Goal: Find specific page/section: Find specific page/section

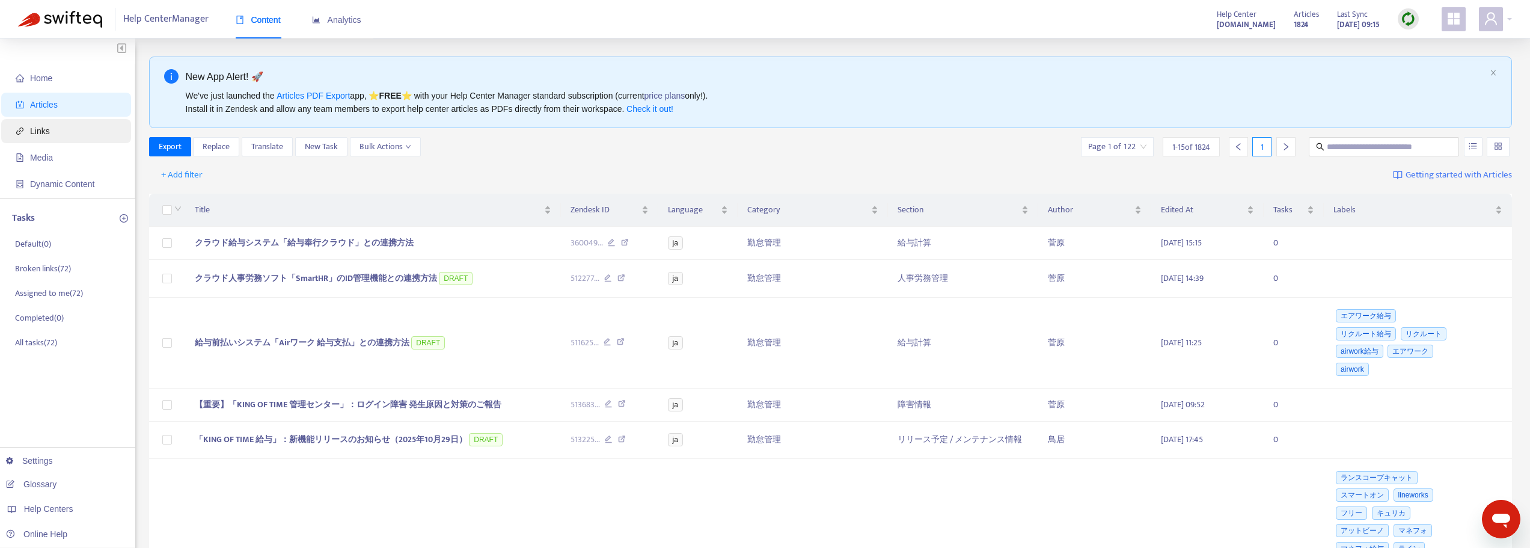
click at [45, 133] on span "Links" at bounding box center [40, 131] width 20 height 10
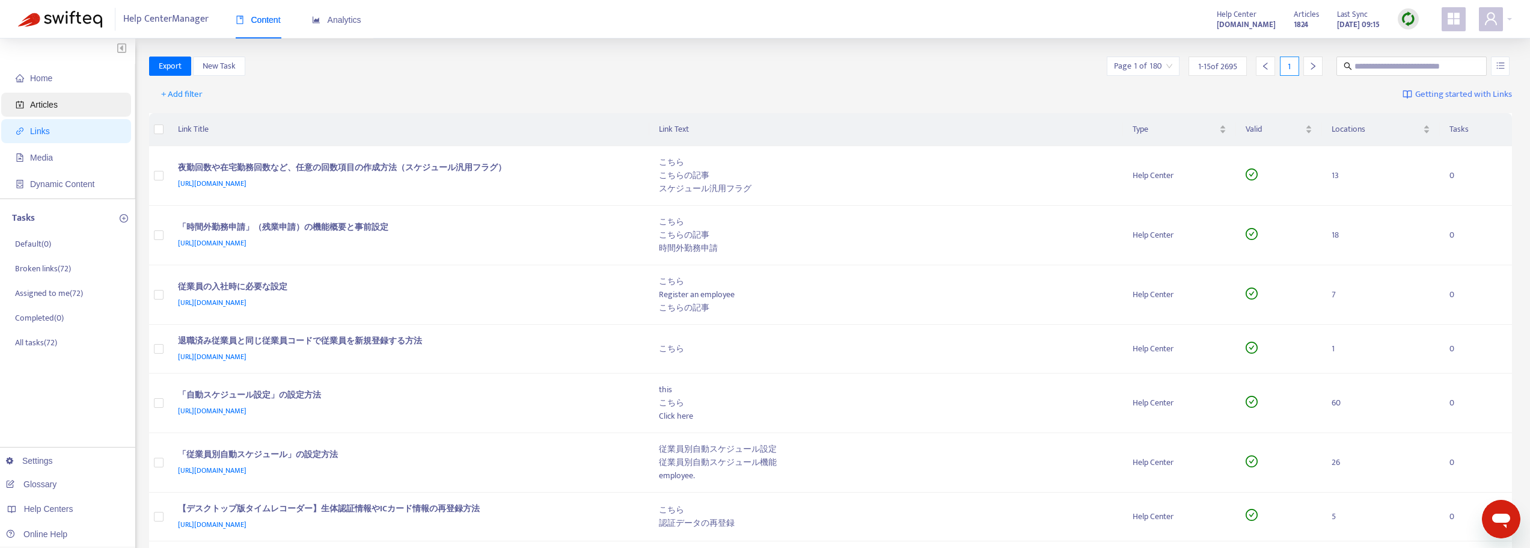
click at [45, 106] on span "Articles" at bounding box center [44, 105] width 28 height 10
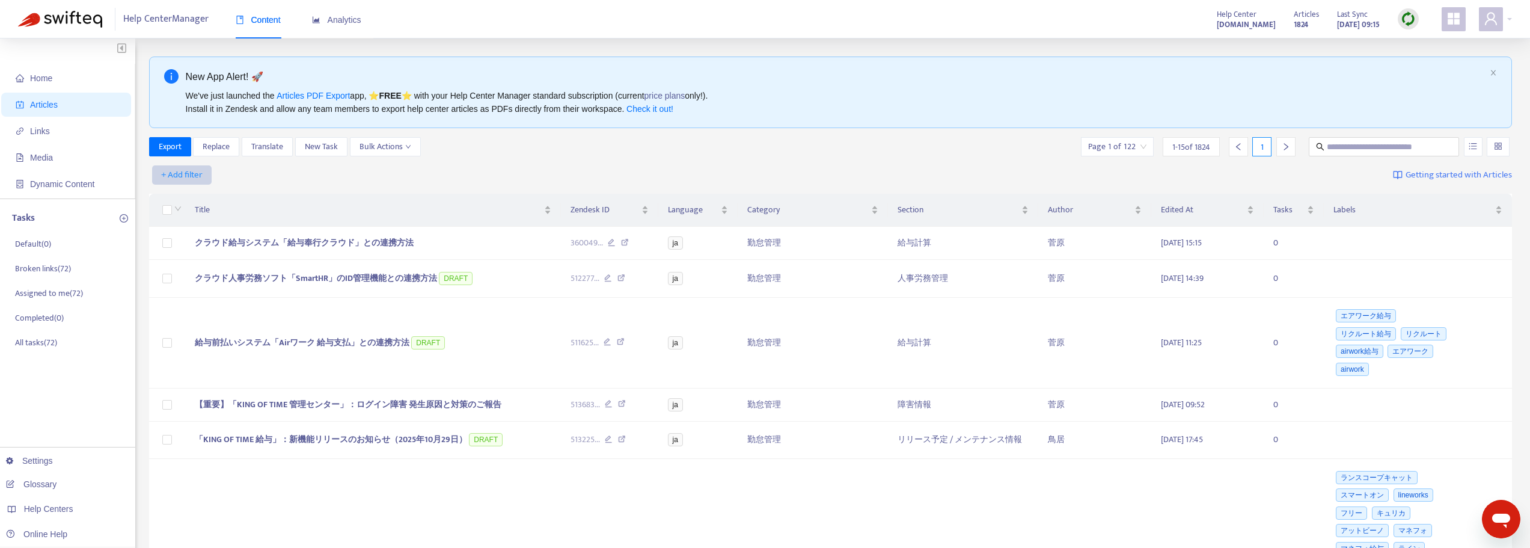
click at [188, 176] on span "+ Add filter" at bounding box center [181, 175] width 41 height 14
click at [198, 255] on span "Category" at bounding box center [199, 256] width 75 height 13
click at [212, 183] on div "Category: All" at bounding box center [195, 175] width 90 height 18
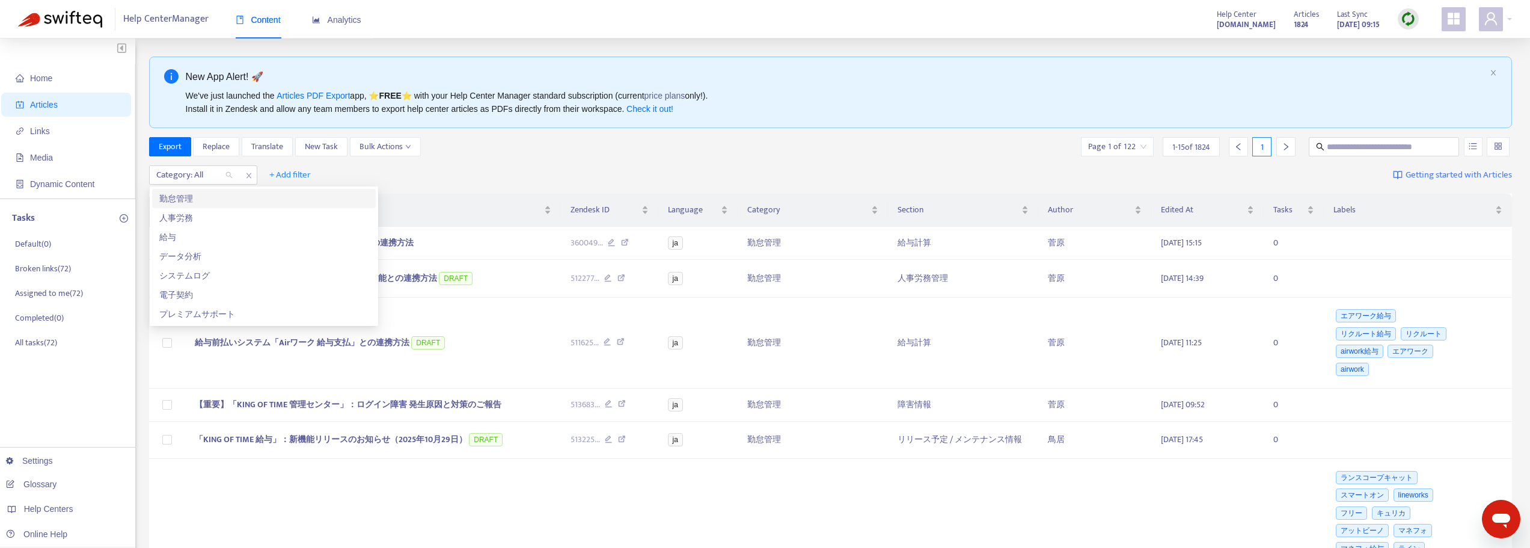
click at [203, 197] on div "勤怠管理" at bounding box center [263, 198] width 209 height 13
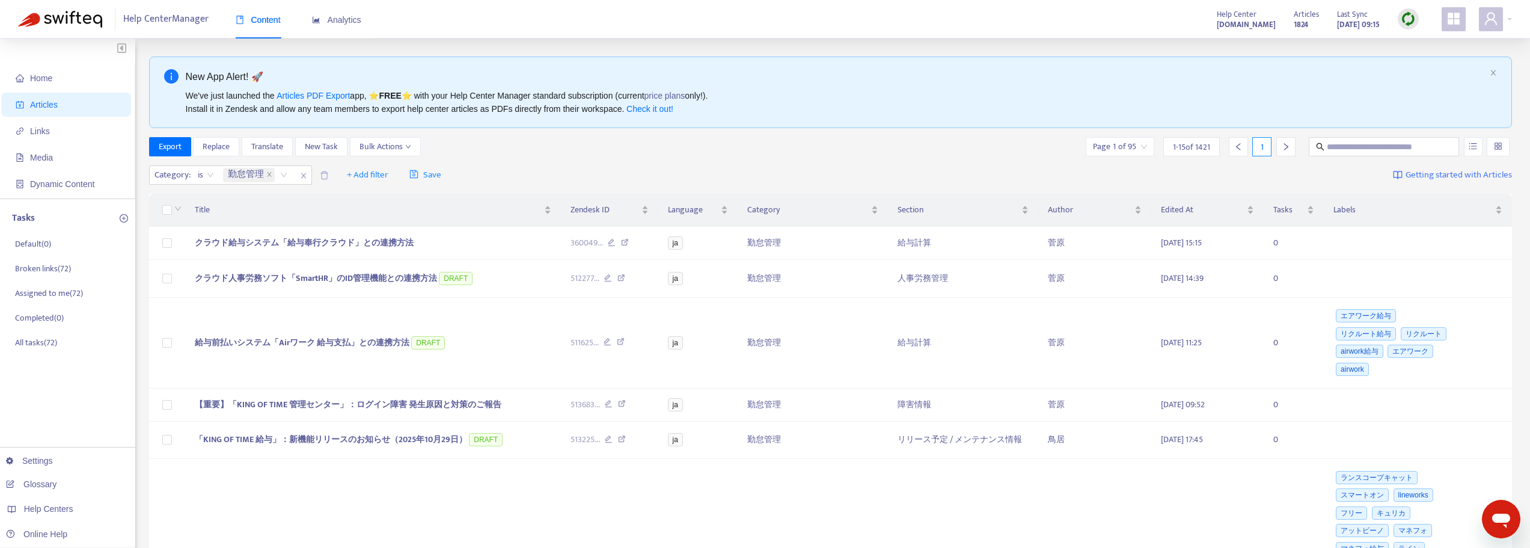
click at [621, 176] on div "Category : is 勤怠管理 + Add filter Save Getting started with Articles" at bounding box center [831, 175] width 1364 height 28
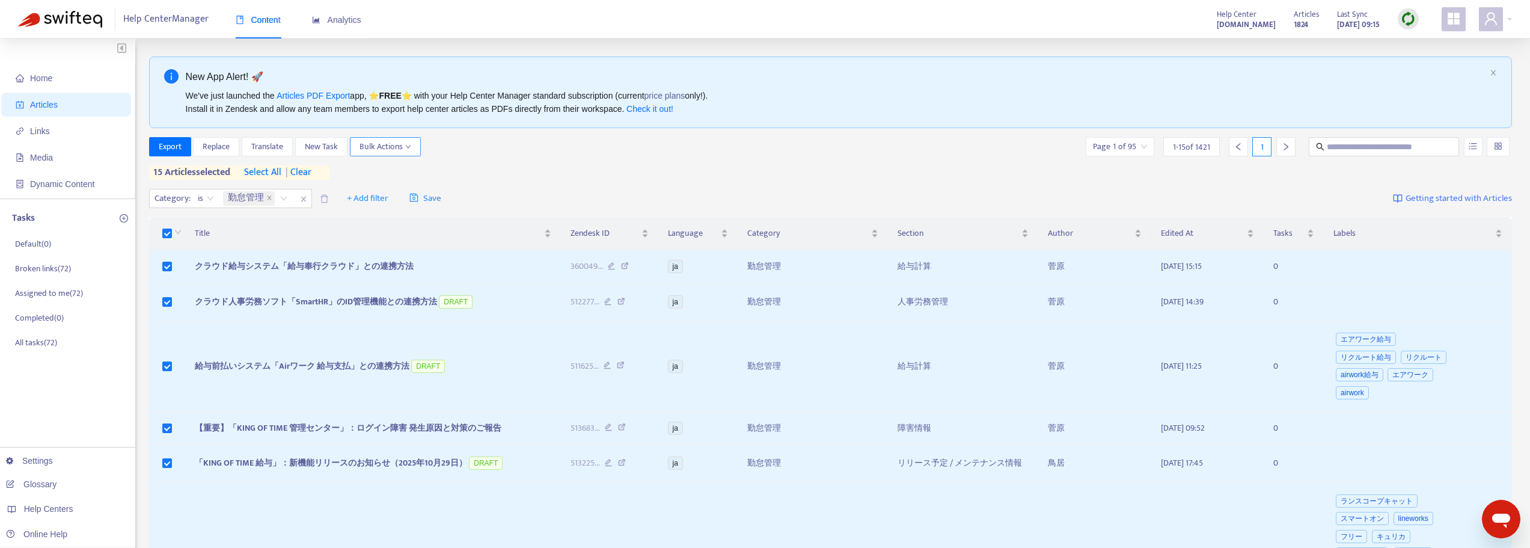
click at [407, 152] on span "Bulk Actions" at bounding box center [386, 146] width 52 height 13
click at [616, 153] on div "Export Replace Translate New Task Bulk Actions Page 1 of 95 1 - 15 of [DATE] 1" at bounding box center [831, 146] width 1364 height 19
